Goal: Information Seeking & Learning: Stay updated

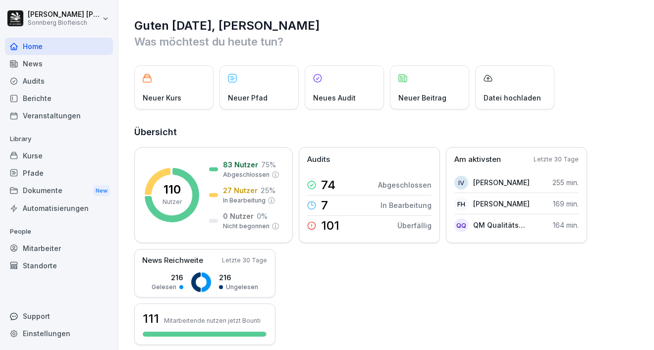
click at [31, 63] on div "News" at bounding box center [59, 63] width 108 height 17
